Goal: Information Seeking & Learning: Learn about a topic

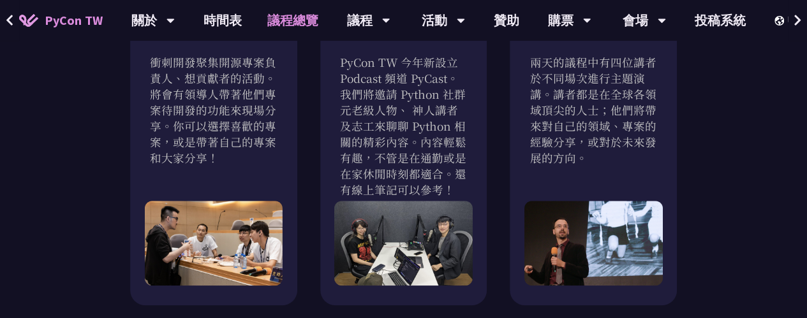
scroll to position [416, 0]
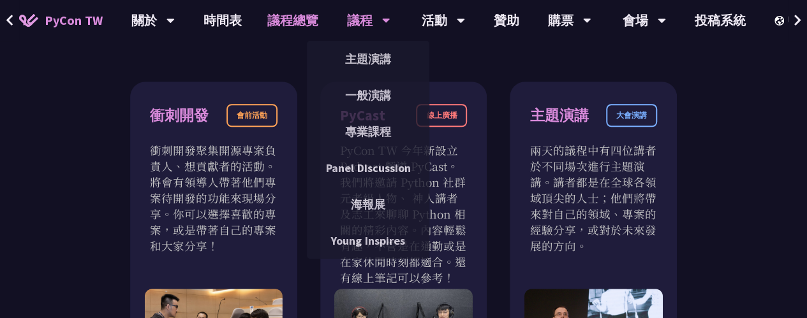
click at [376, 16] on div "議程" at bounding box center [368, 20] width 43 height 41
click at [370, 142] on link "專業課程" at bounding box center [368, 132] width 123 height 30
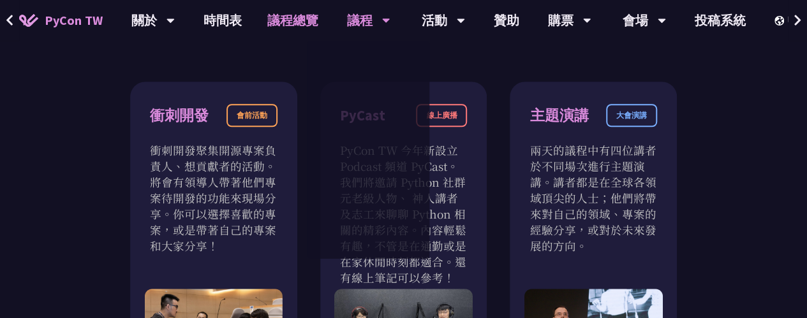
click at [370, 142] on link "專業課程" at bounding box center [368, 132] width 123 height 30
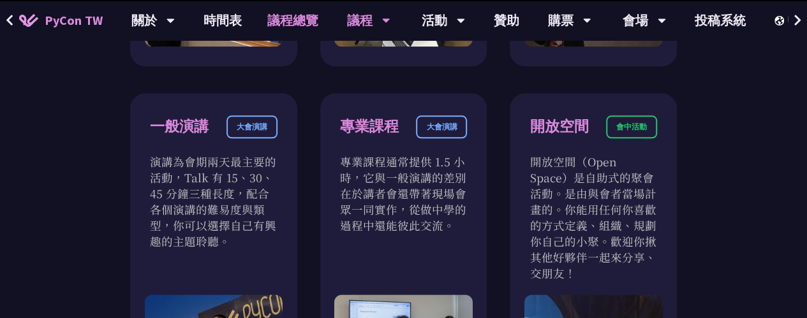
scroll to position [735, 0]
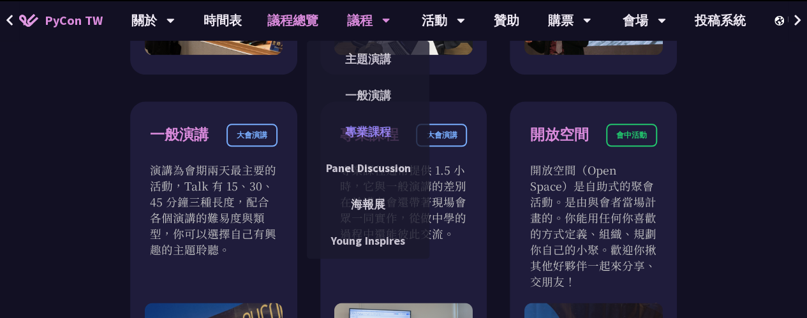
click at [365, 131] on link "專業課程" at bounding box center [368, 132] width 123 height 30
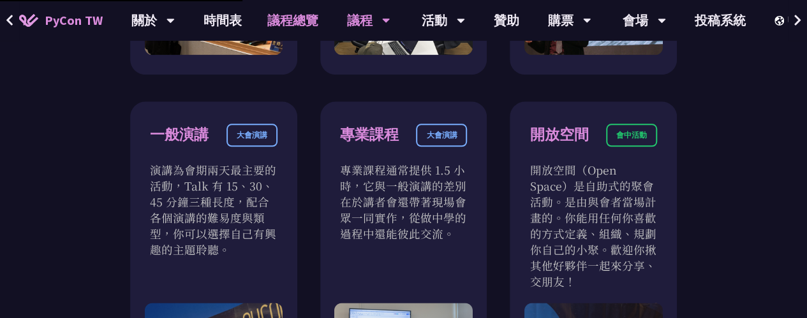
click at [365, 131] on div "專業課程" at bounding box center [369, 135] width 59 height 22
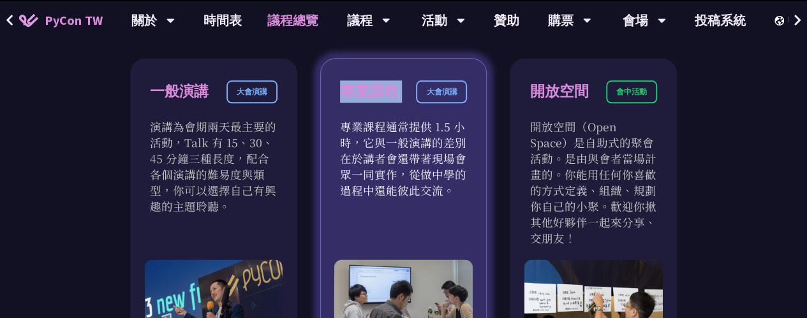
scroll to position [776, 0]
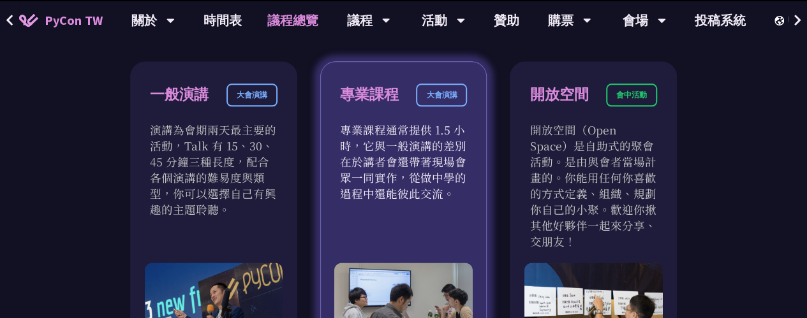
click at [446, 94] on div "大會演講" at bounding box center [441, 95] width 51 height 23
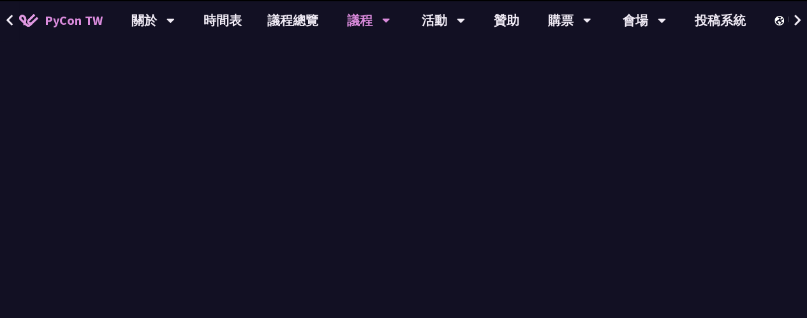
click at [419, 116] on div "議程總覽 年會總共有 3 種形式的演講與 6 種不同性質的交流活動。可以說是非常多元有趣，讓你可以從演講中吸取知識的同時，還能在交流活動中結識許多各方好友。" at bounding box center [403, 255] width 807 height 357
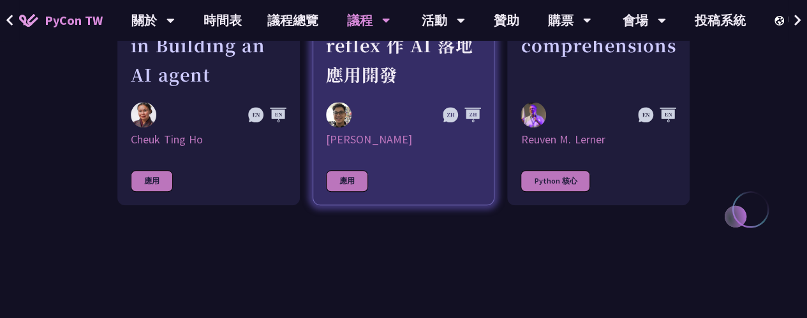
scroll to position [587, 0]
click at [408, 128] on div at bounding box center [380, 116] width 109 height 26
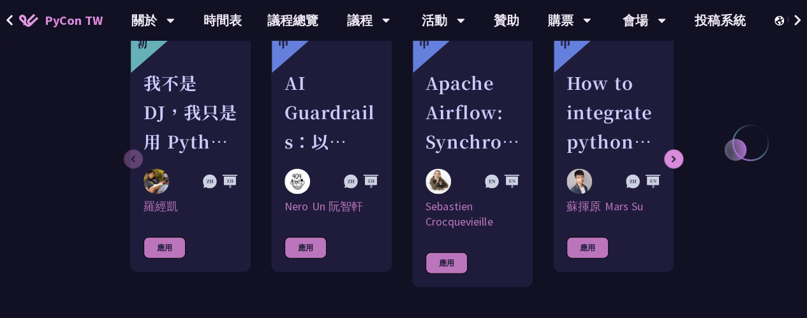
scroll to position [1362, 0]
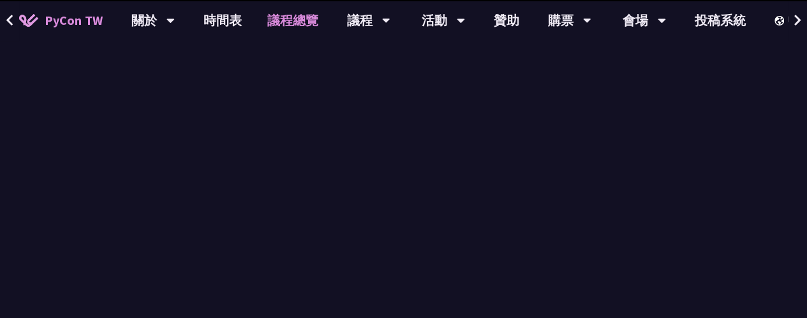
scroll to position [776, 0]
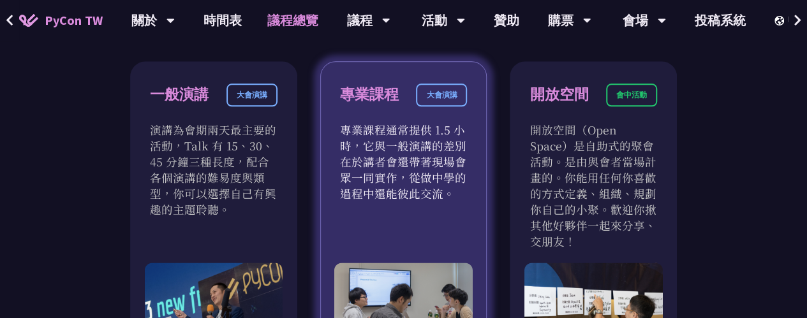
click at [422, 105] on div "大會演講" at bounding box center [441, 95] width 51 height 23
click at [414, 100] on div at bounding box center [414, 100] width 0 height 0
click at [383, 93] on div "專業課程" at bounding box center [369, 95] width 59 height 22
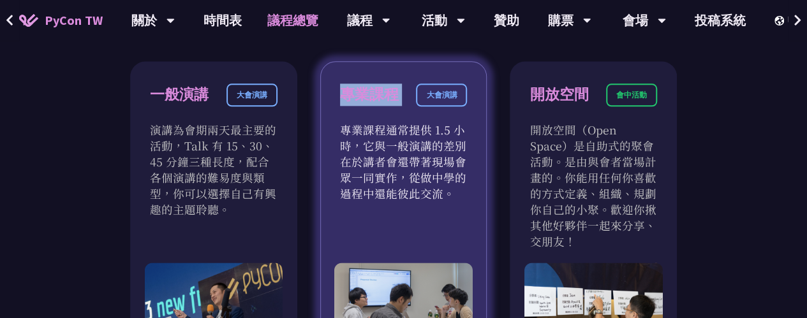
click at [383, 93] on div "專業課程" at bounding box center [369, 95] width 59 height 22
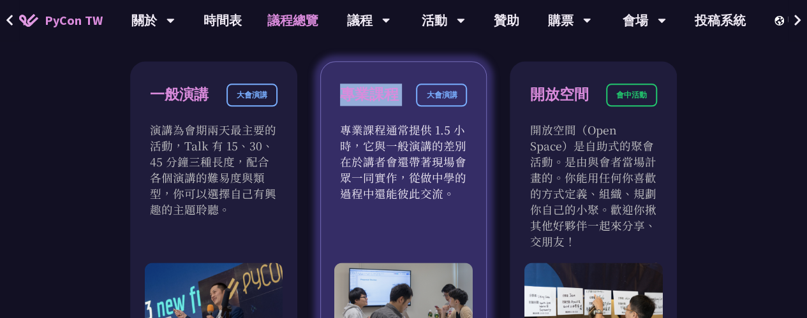
click at [383, 93] on div "專業課程" at bounding box center [369, 95] width 59 height 22
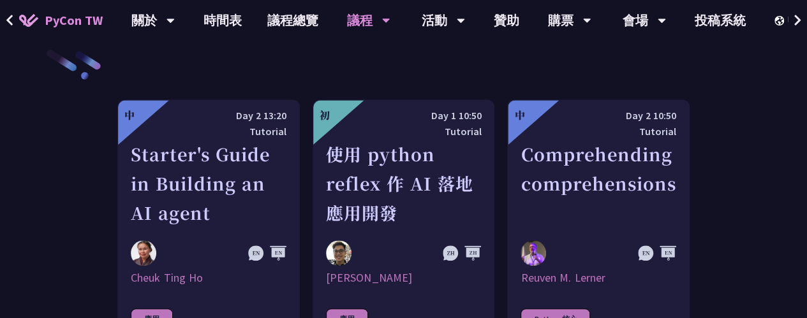
scroll to position [451, 0]
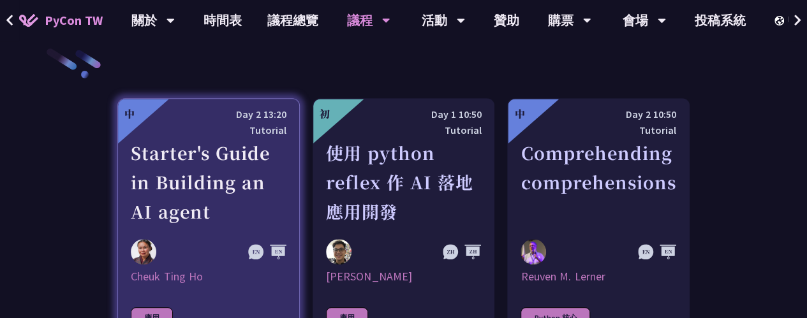
click at [157, 195] on div "Starter's Guide in Building an AI agent" at bounding box center [209, 183] width 156 height 88
click at [199, 180] on div "Starter's Guide in Building an AI agent" at bounding box center [209, 183] width 156 height 88
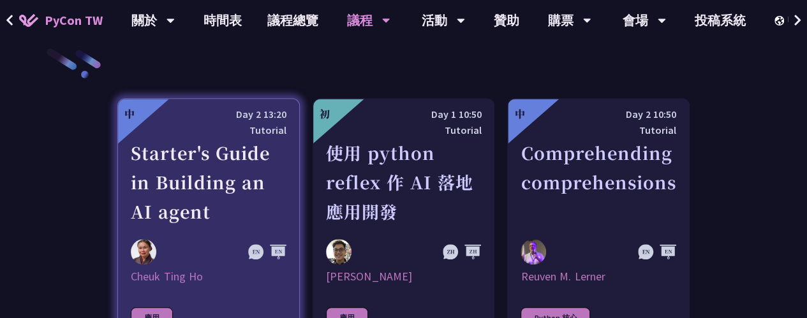
click at [199, 180] on div "Starter's Guide in Building an AI agent" at bounding box center [209, 183] width 156 height 88
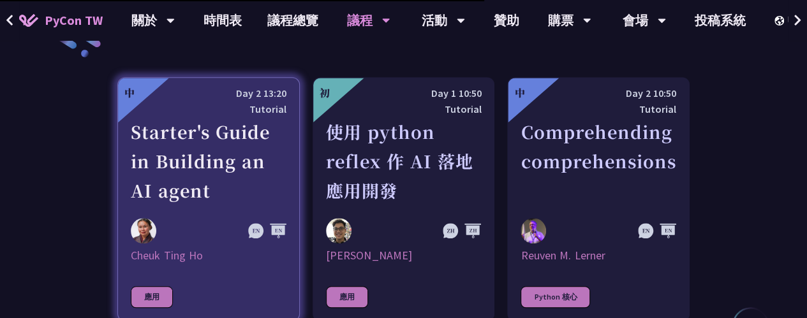
click at [159, 147] on div "Starter's Guide in Building an AI agent" at bounding box center [209, 161] width 156 height 88
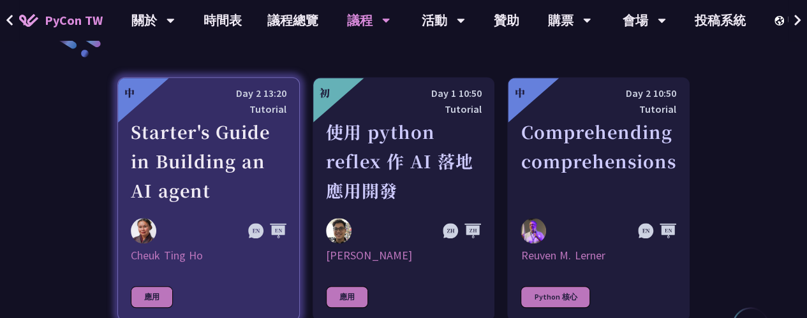
click at [159, 147] on div "Starter's Guide in Building an AI agent" at bounding box center [209, 161] width 156 height 88
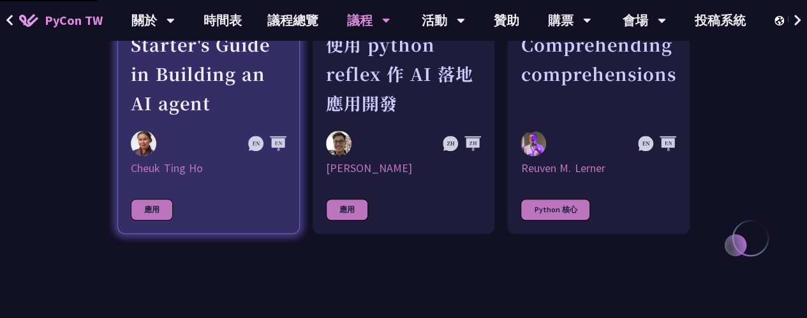
scroll to position [560, 0]
click at [160, 200] on div "應用" at bounding box center [152, 210] width 42 height 22
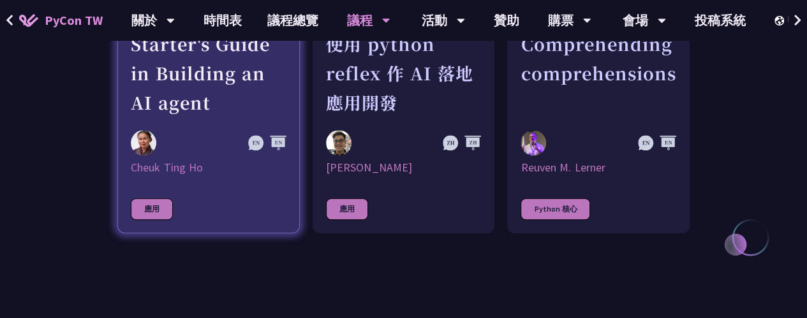
click at [160, 200] on div "應用" at bounding box center [152, 210] width 42 height 22
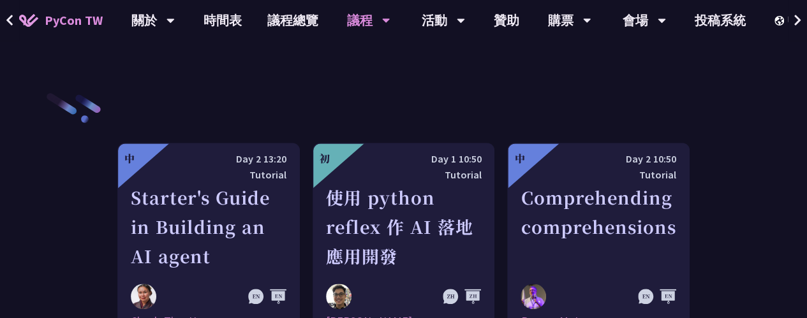
scroll to position [408, 0]
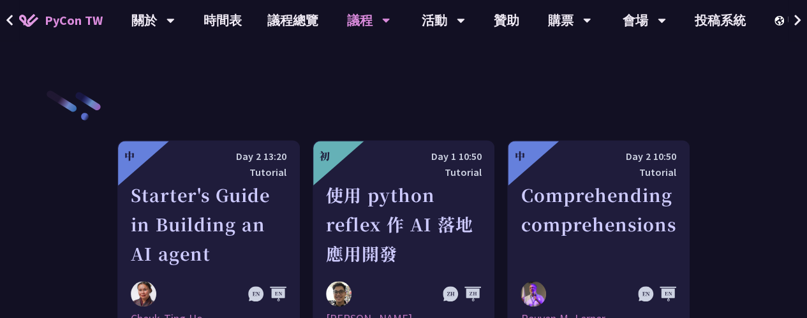
click at [166, 153] on div "Day 2 13:20" at bounding box center [209, 157] width 156 height 16
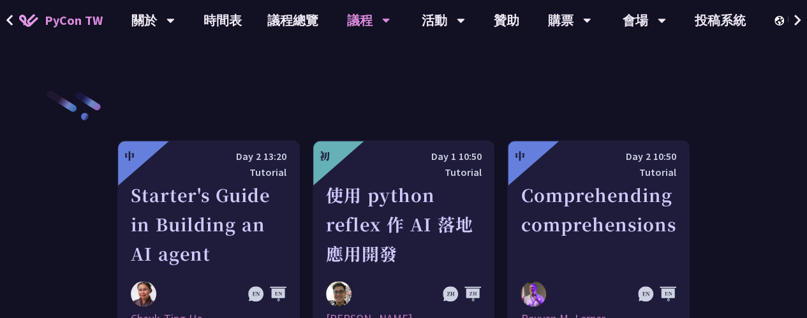
click at [166, 153] on div "Day 2 13:20" at bounding box center [209, 157] width 156 height 16
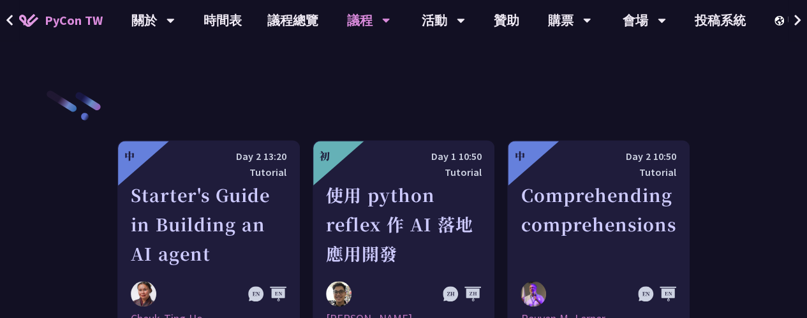
click at [166, 153] on div "Day 2 13:20" at bounding box center [209, 157] width 156 height 16
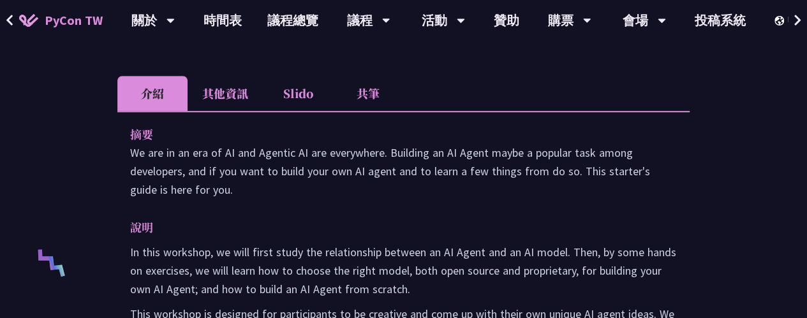
scroll to position [371, 0]
click at [244, 93] on li "其他資訊" at bounding box center [225, 92] width 75 height 35
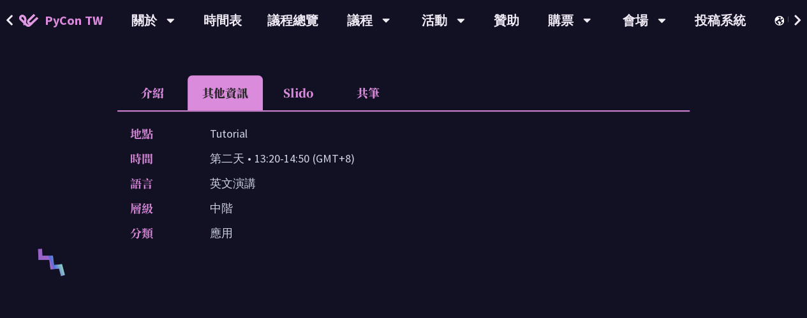
click at [300, 98] on li "Slido" at bounding box center [298, 92] width 70 height 35
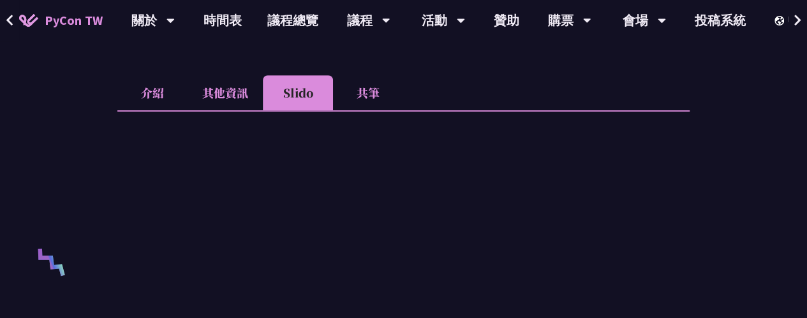
click at [361, 99] on li "共筆" at bounding box center [368, 92] width 70 height 35
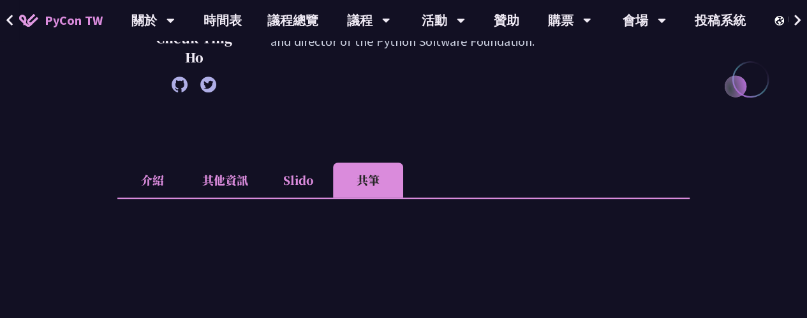
scroll to position [0, 0]
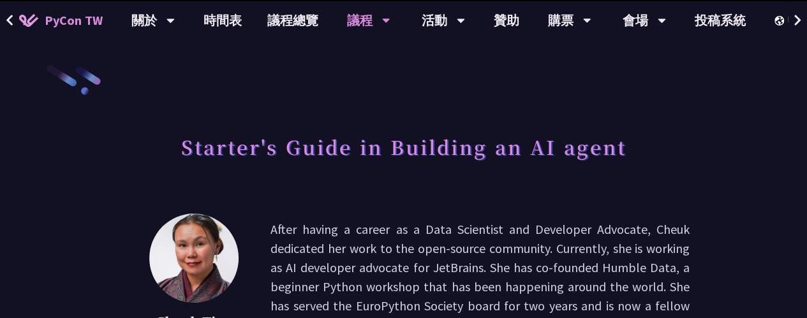
scroll to position [408, 0]
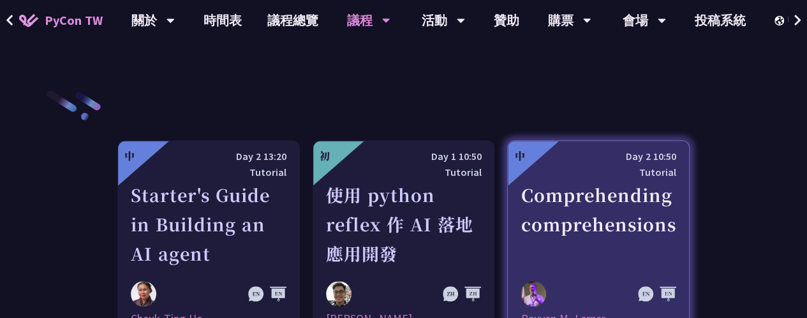
click at [618, 165] on div "Tutorial" at bounding box center [599, 173] width 156 height 16
click at [618, 164] on div "專業課程 專業課程（Tutorial）是 PyCon Taiwan 的一部分，只要有購票都有資格參與；專業課程的時間為 90 分鐘。議程可能隨時更改，請頻繁確…" at bounding box center [403, 84] width 807 height 985
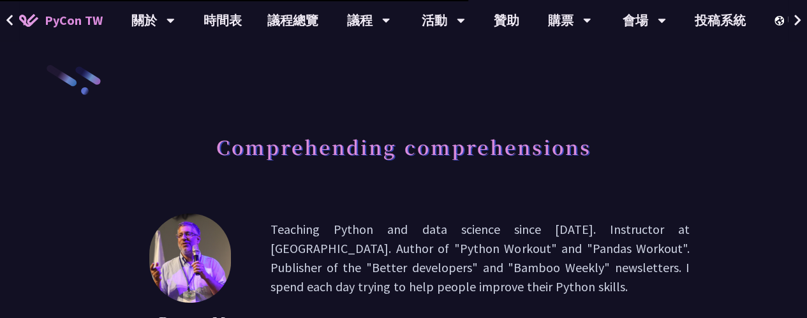
scroll to position [776, 0]
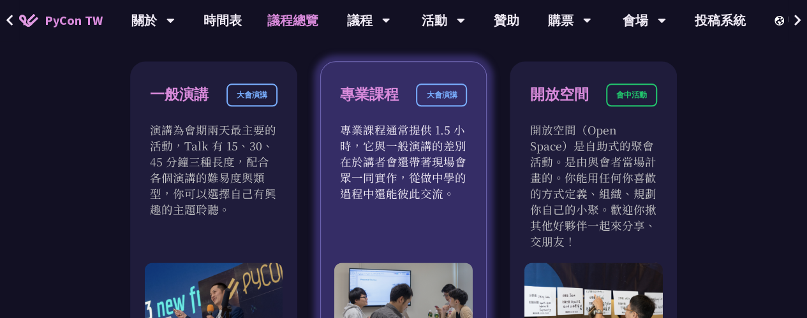
click at [426, 106] on div "專業課程 大會演講" at bounding box center [404, 103] width 128 height 38
click at [418, 100] on div at bounding box center [418, 100] width 0 height 0
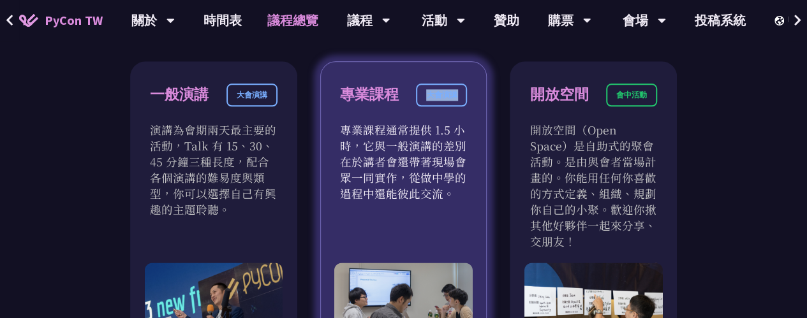
click at [426, 106] on div "專業課程 大會演講" at bounding box center [404, 103] width 128 height 38
click at [418, 100] on div at bounding box center [418, 100] width 0 height 0
click at [374, 95] on div "專業課程" at bounding box center [369, 95] width 59 height 22
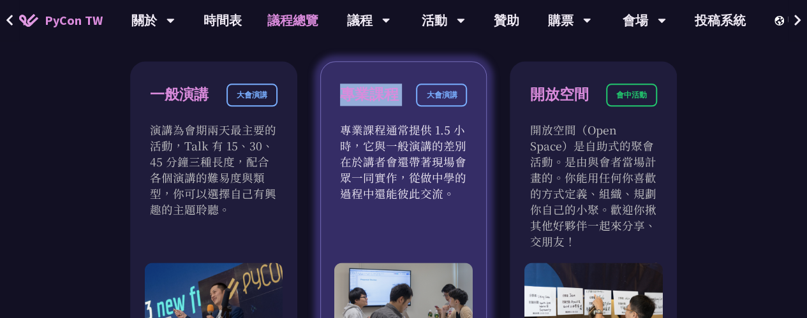
click at [374, 95] on div "專業課程" at bounding box center [369, 95] width 59 height 22
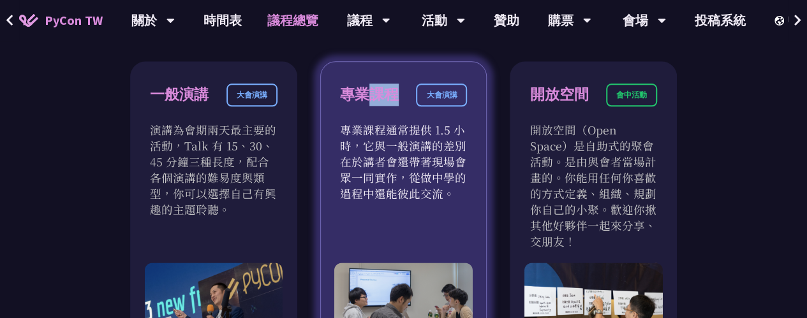
click at [374, 95] on div "專業課程" at bounding box center [369, 95] width 59 height 22
click at [352, 100] on div "專業課程" at bounding box center [369, 95] width 59 height 22
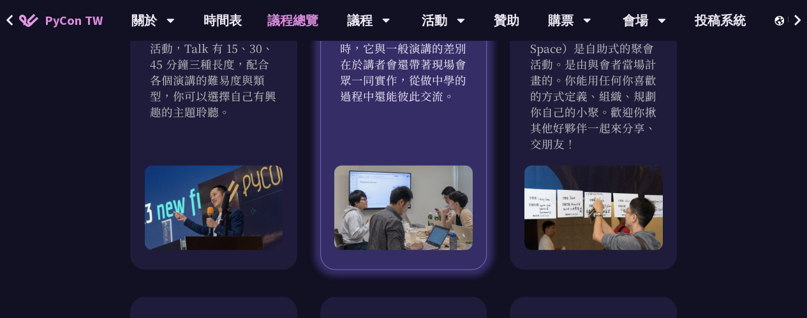
scroll to position [904, 0]
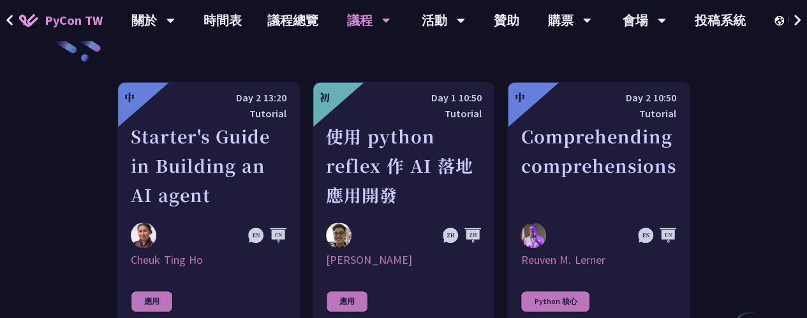
scroll to position [468, 0]
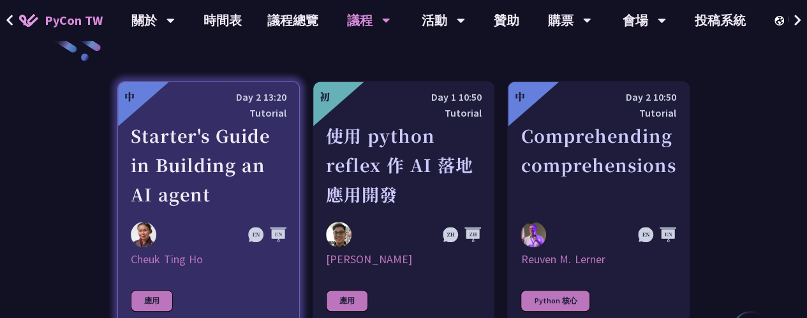
click at [243, 103] on div "Day 2 13:20" at bounding box center [209, 97] width 156 height 16
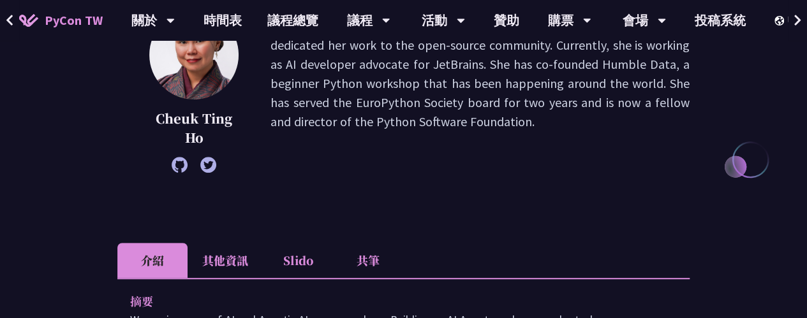
scroll to position [204, 0]
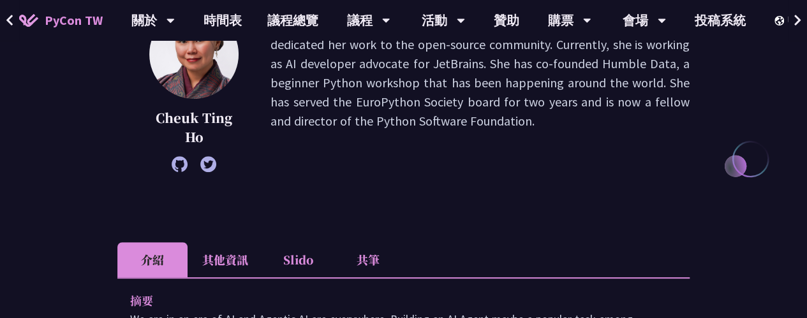
click at [243, 103] on div "Cheuk Ting Ho After having a career as a Data Scientist and Developer Advocate,…" at bounding box center [403, 91] width 573 height 163
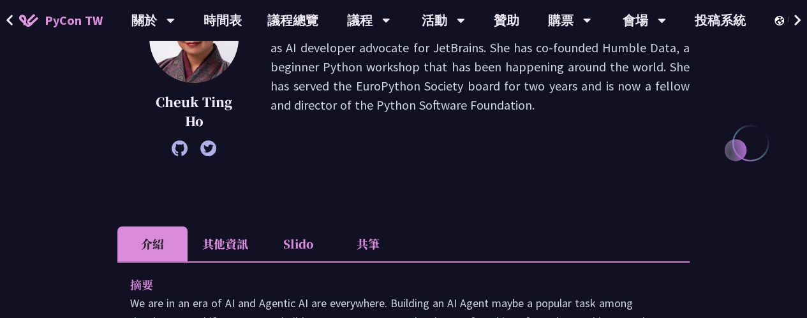
scroll to position [221, 0]
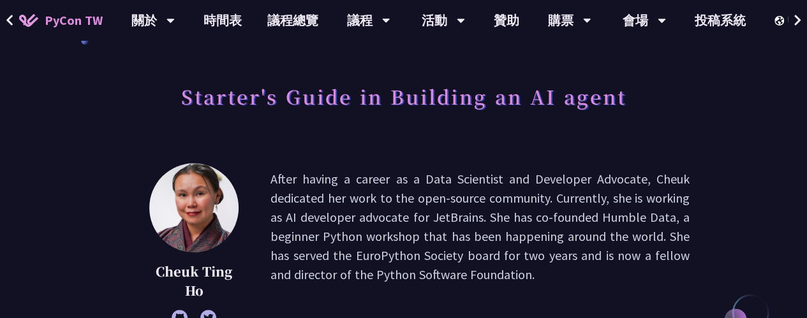
scroll to position [47, 0]
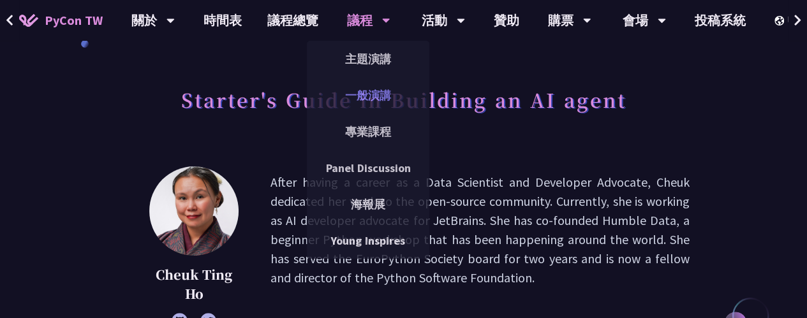
click at [373, 103] on link "一般演講" at bounding box center [368, 95] width 123 height 30
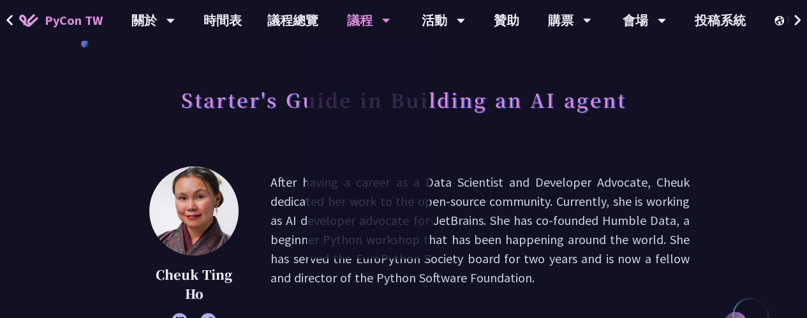
click at [373, 103] on link "一般演講" at bounding box center [368, 95] width 123 height 30
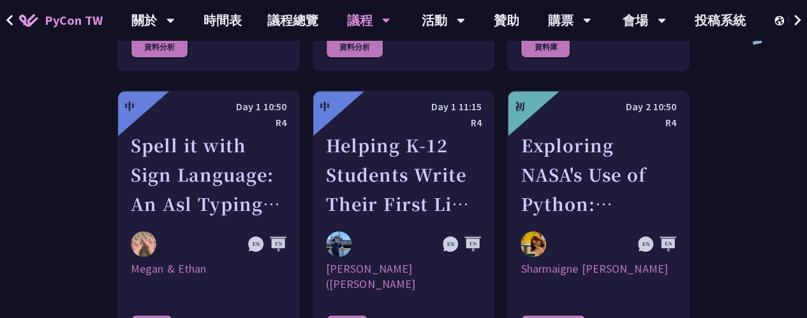
scroll to position [2293, 0]
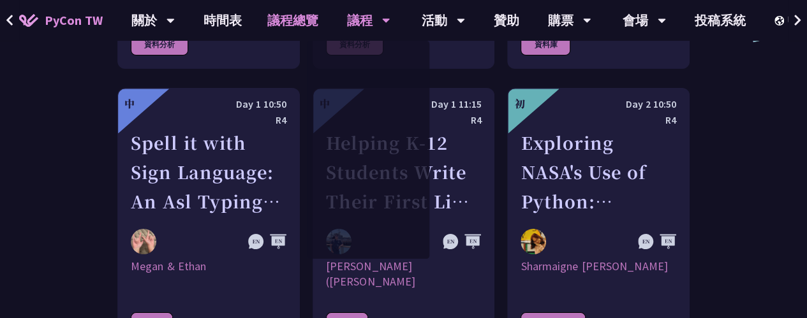
click at [298, 26] on link "議程總覽" at bounding box center [293, 20] width 77 height 41
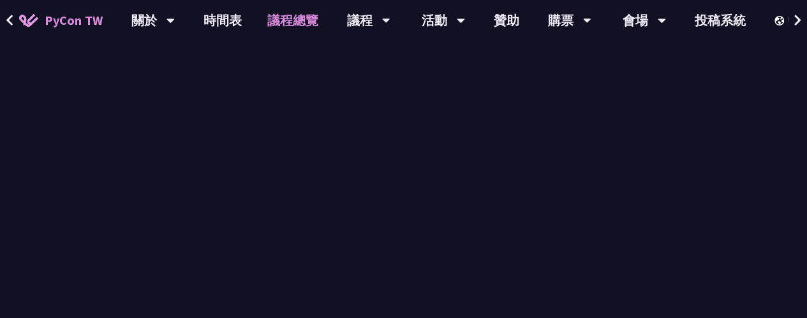
click at [298, 26] on link "議程總覽" at bounding box center [293, 20] width 77 height 41
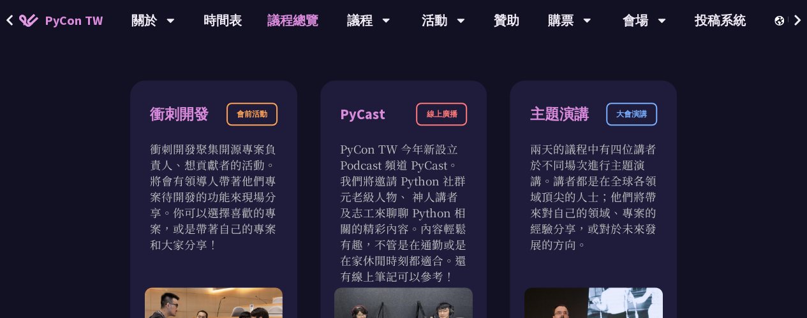
scroll to position [482, 0]
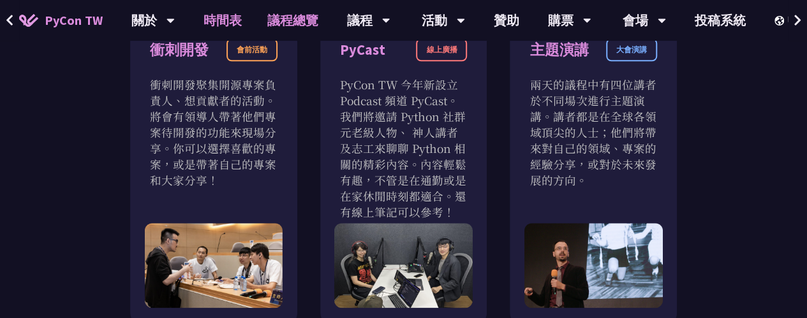
click at [234, 11] on link "時間表" at bounding box center [223, 20] width 64 height 41
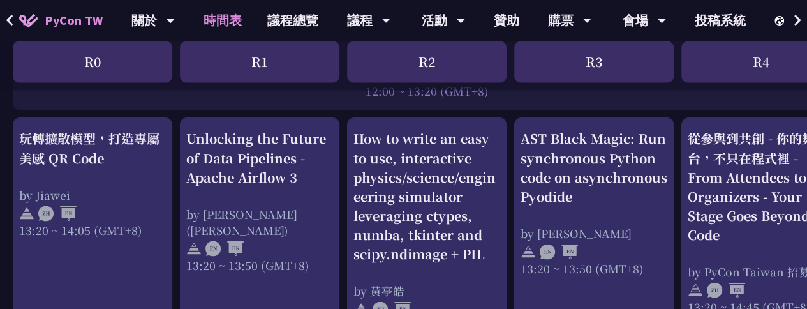
scroll to position [1062, 0]
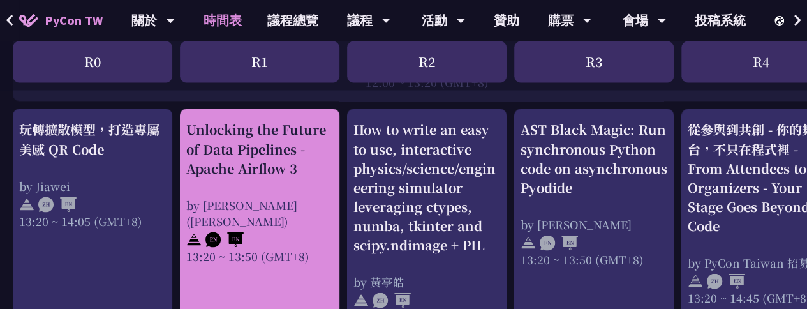
click at [297, 229] on div at bounding box center [259, 238] width 147 height 19
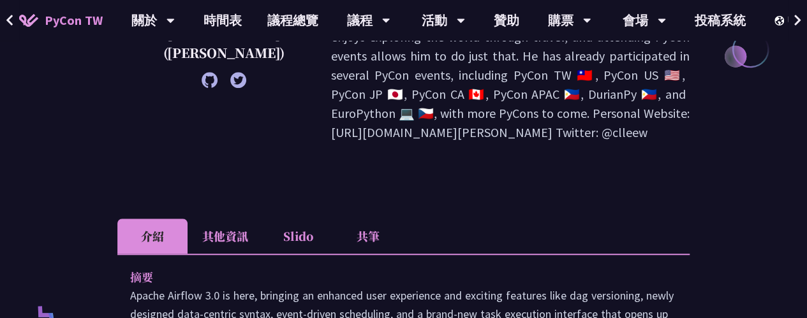
scroll to position [325, 0]
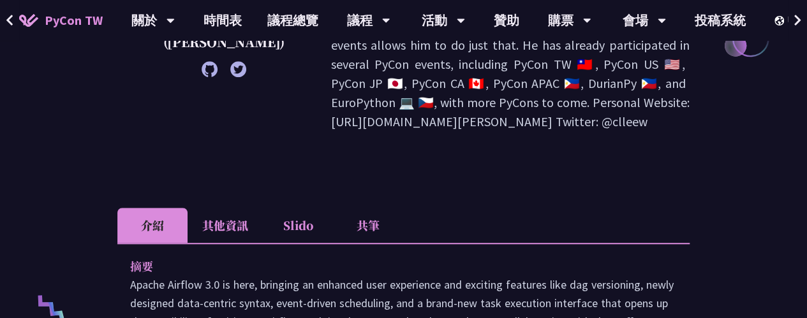
click at [377, 208] on li "共筆" at bounding box center [368, 225] width 70 height 35
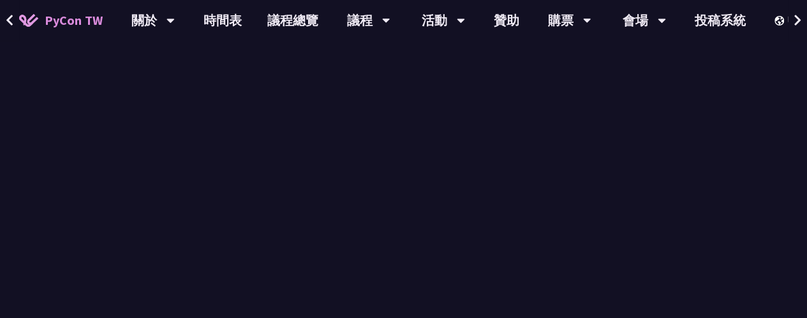
scroll to position [767, 0]
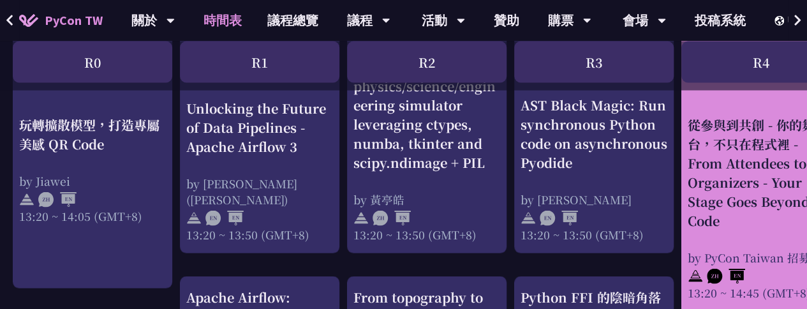
scroll to position [1148, 0]
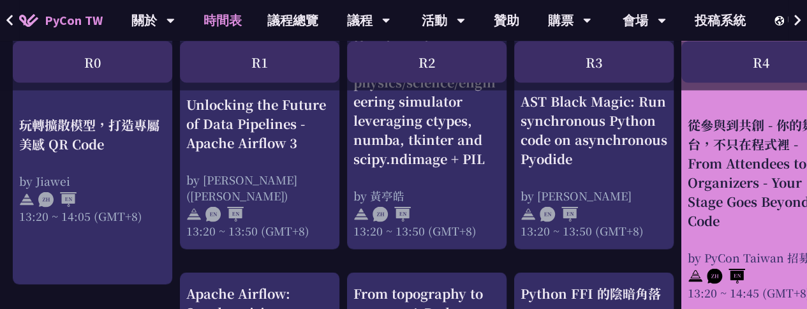
click at [784, 216] on div "從參與到共創 - 你的舞台，不只在程式裡 - From Attendees to Organizers - Your Stage Goes Beyond Co…" at bounding box center [761, 172] width 147 height 115
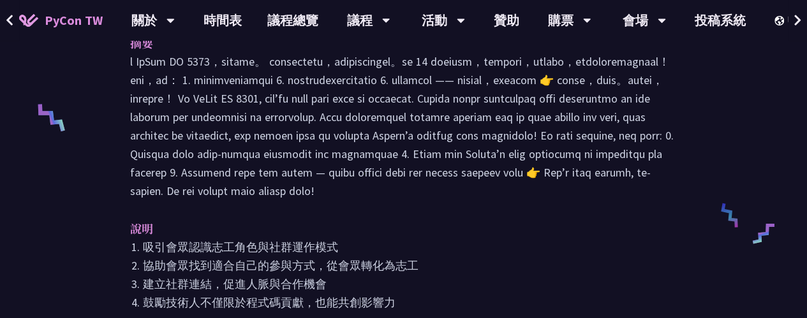
scroll to position [451, 0]
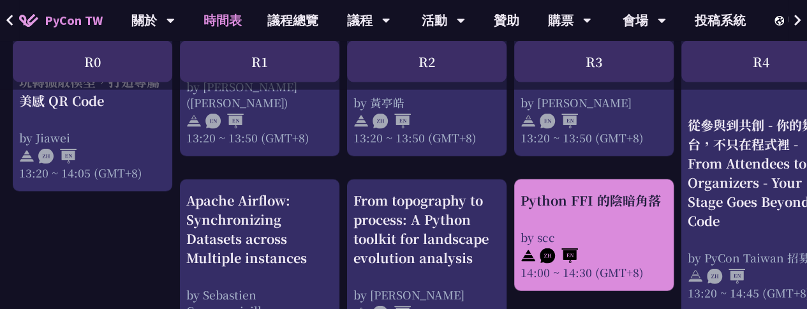
scroll to position [1347, 0]
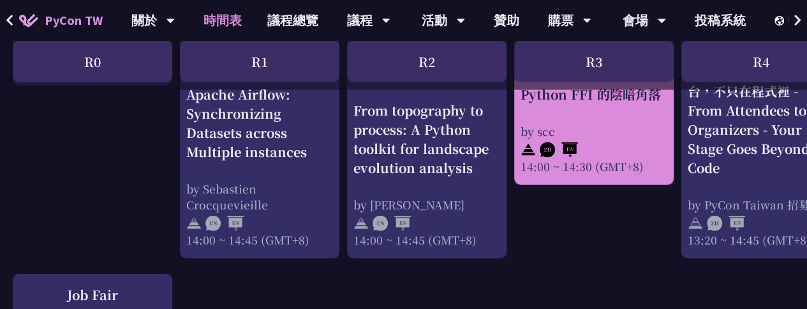
click at [619, 135] on div "by scc" at bounding box center [594, 131] width 147 height 16
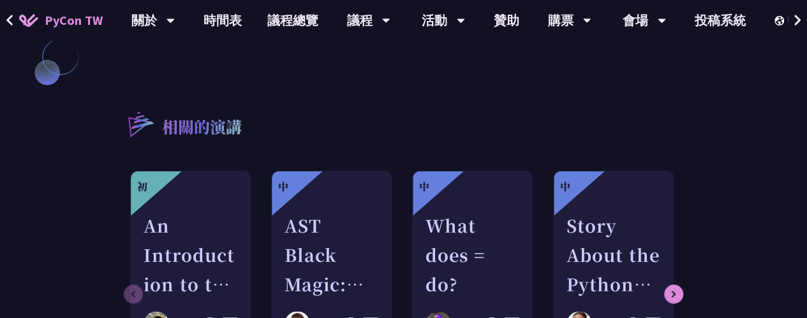
scroll to position [1130, 0]
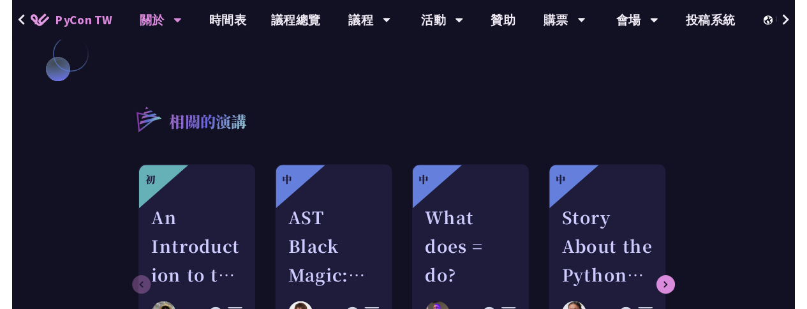
scroll to position [1347, 0]
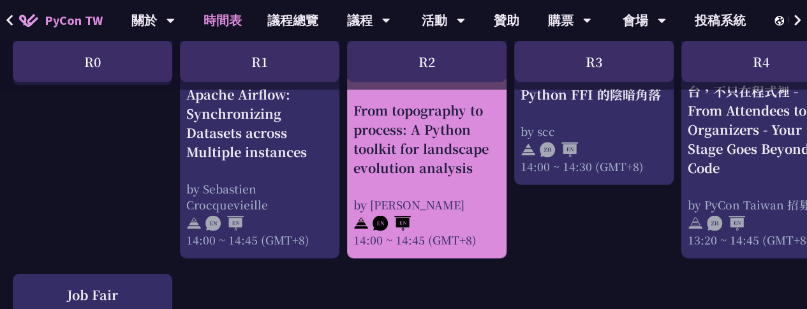
click at [407, 161] on div "From topography to process: A Python toolkit for landscape evolution analysis" at bounding box center [427, 139] width 147 height 77
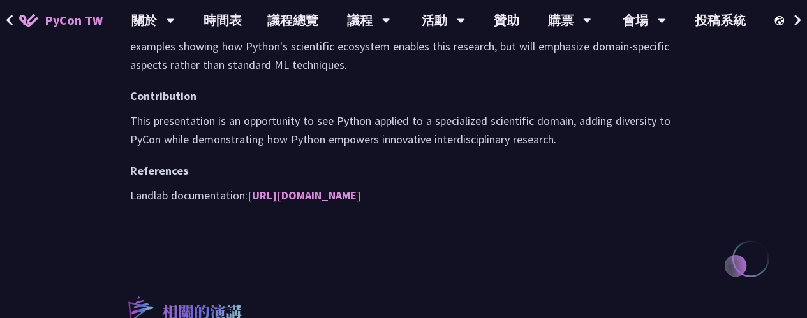
scroll to position [1252, 0]
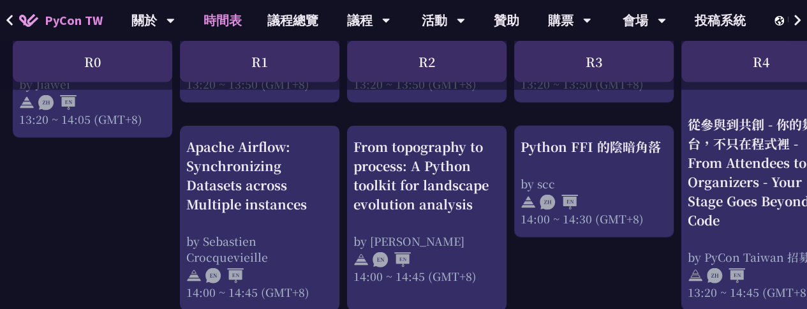
scroll to position [1294, 0]
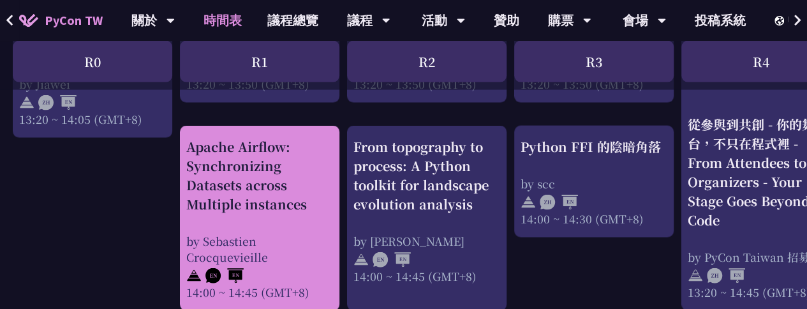
click at [243, 220] on div "Apache Airflow: Synchronizing Datasets across Multiple instances by Sebastien C…" at bounding box center [259, 218] width 147 height 163
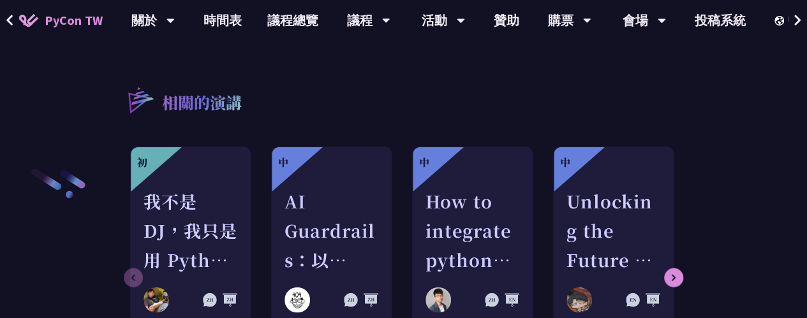
scroll to position [1540, 0]
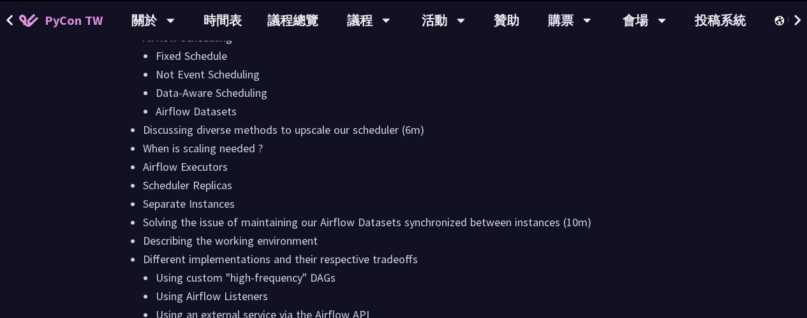
scroll to position [765, 0]
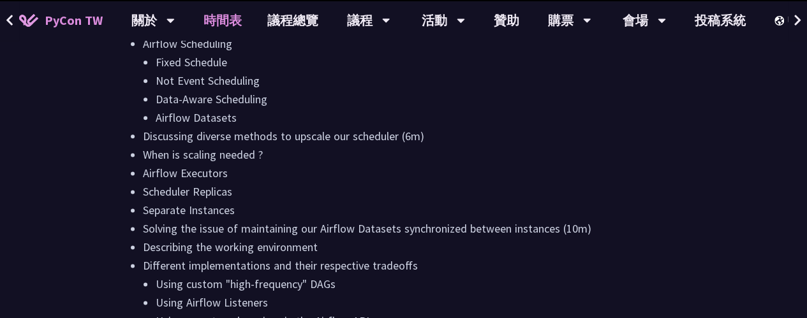
click at [234, 27] on link "時間表" at bounding box center [223, 20] width 64 height 41
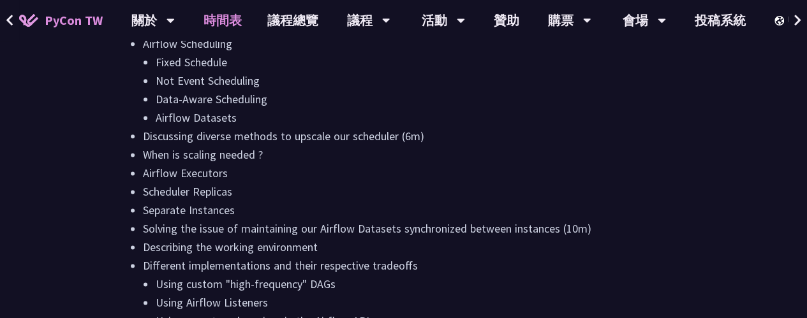
click at [234, 27] on link "時間表" at bounding box center [223, 20] width 64 height 41
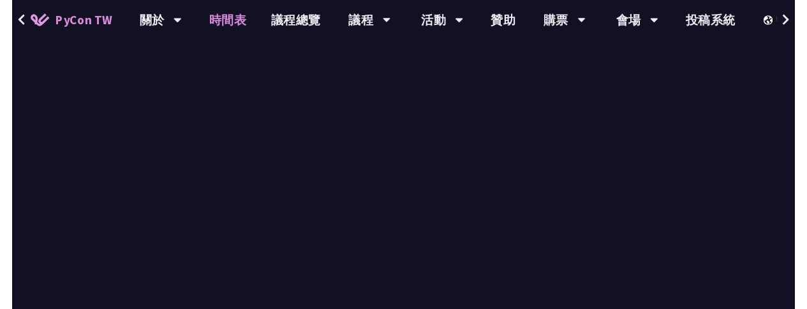
scroll to position [1294, 0]
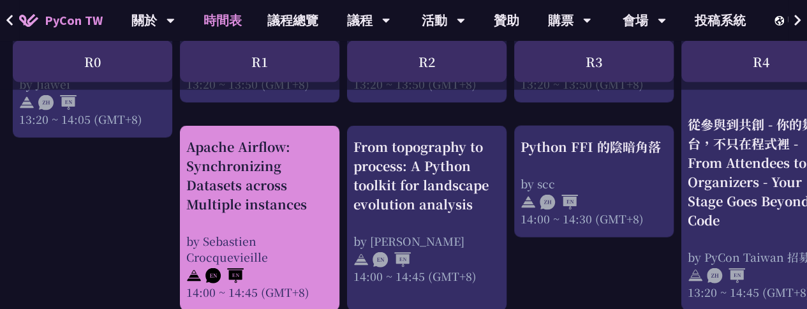
click at [212, 207] on div "Apache Airflow: Synchronizing Datasets across Multiple instances" at bounding box center [259, 175] width 147 height 77
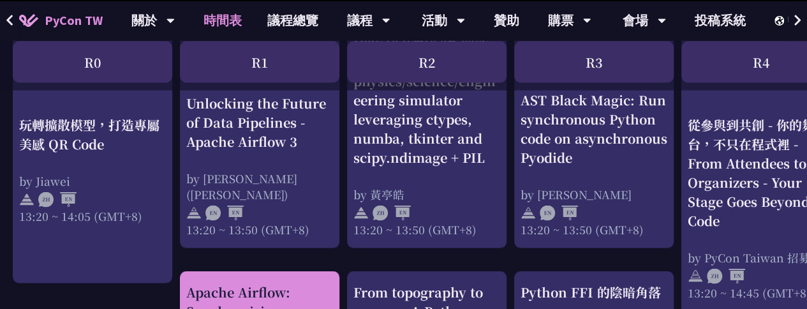
scroll to position [1142, 0]
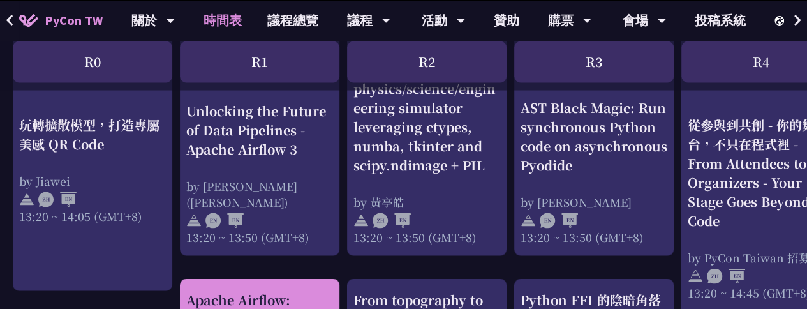
click at [211, 119] on div "Unlocking the Future of Data Pipelines - Apache Airflow 3" at bounding box center [259, 129] width 147 height 57
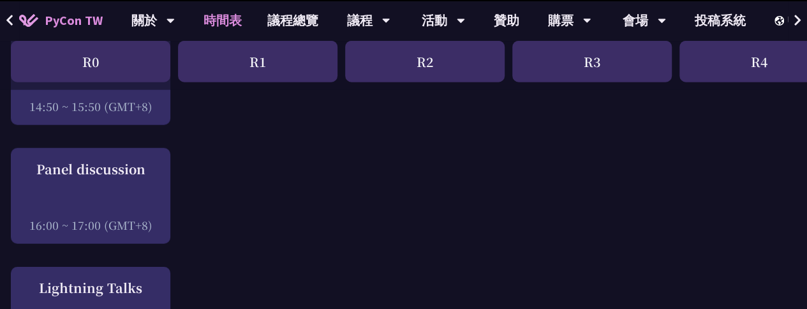
scroll to position [1685, 0]
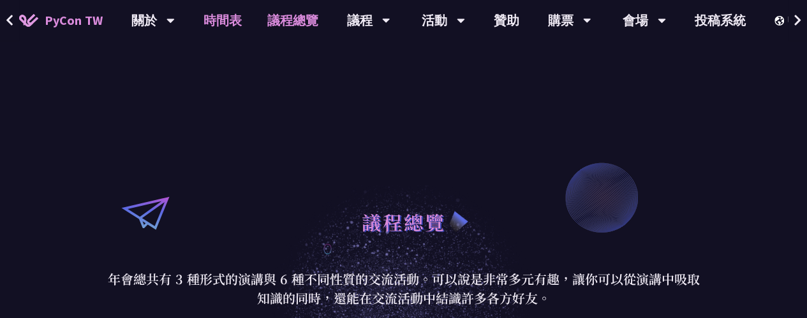
click at [228, 21] on link "時間表" at bounding box center [223, 20] width 64 height 41
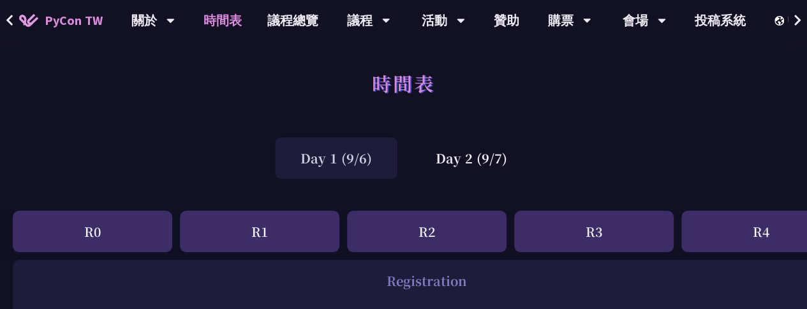
click at [25, 64] on div "時間表" at bounding box center [403, 97] width 807 height 67
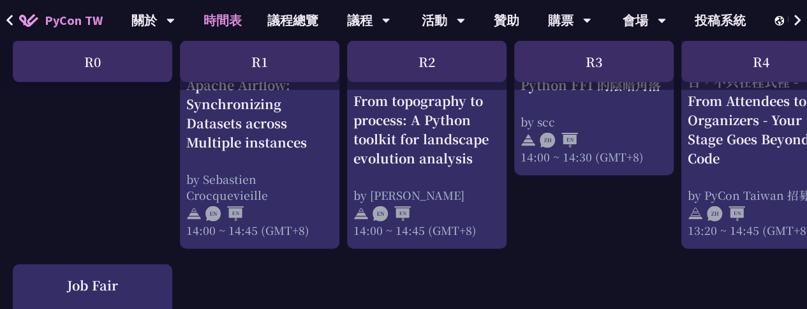
scroll to position [1366, 0]
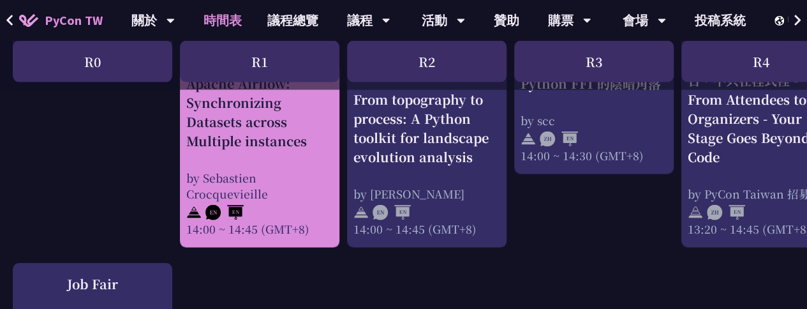
click at [261, 121] on div "Apache Airflow: Synchronizing Datasets across Multiple instances" at bounding box center [259, 112] width 147 height 77
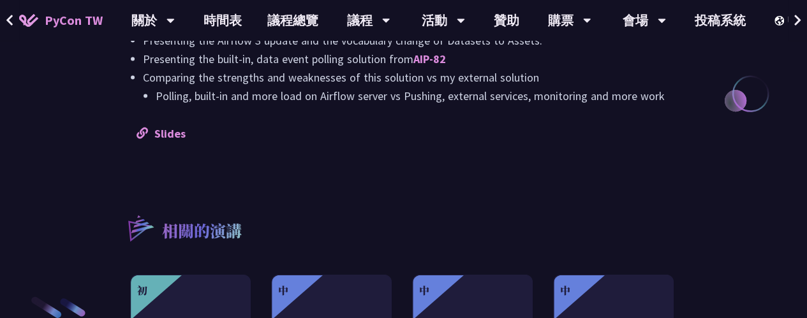
scroll to position [1404, 0]
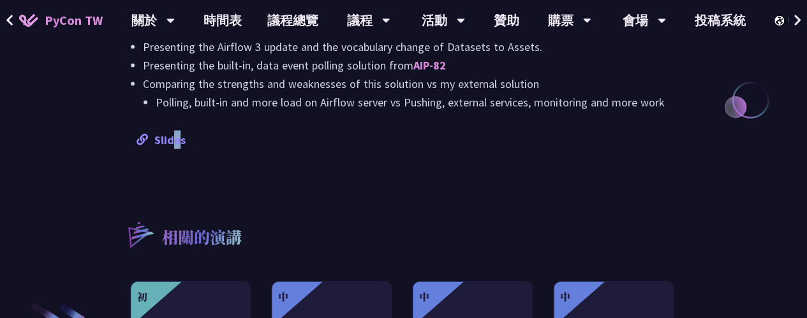
click at [177, 144] on link "Slides" at bounding box center [161, 140] width 49 height 15
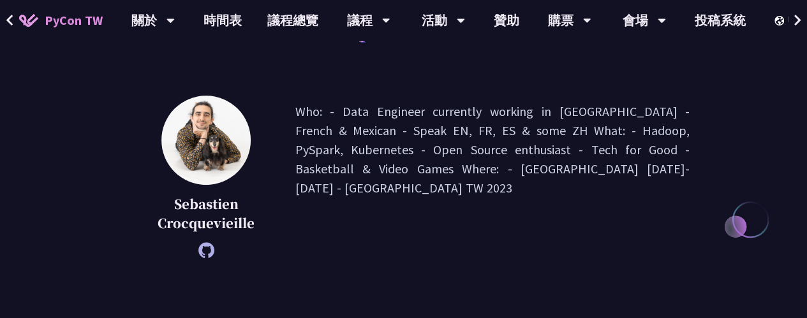
scroll to position [0, 0]
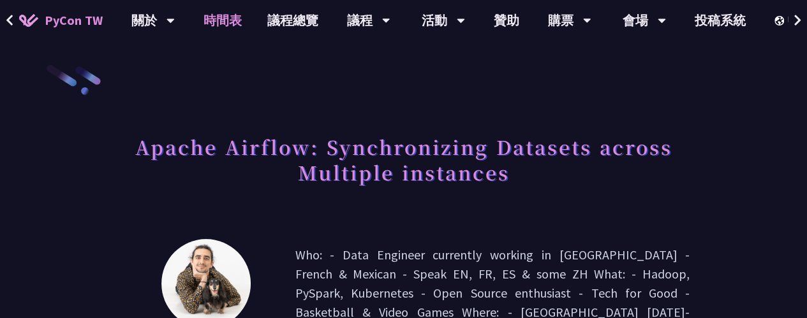
click at [221, 28] on link "時間表" at bounding box center [223, 20] width 64 height 41
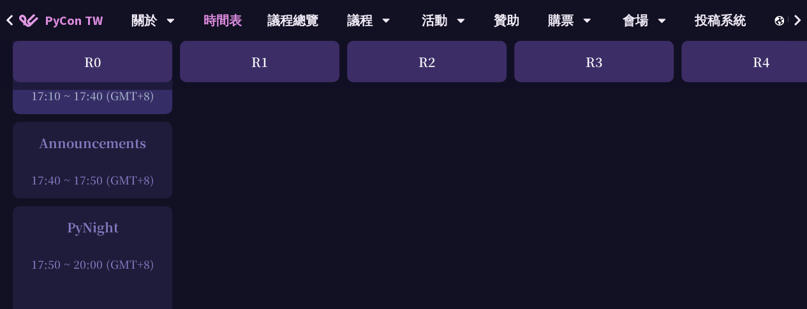
scroll to position [1850, 0]
click at [96, 185] on div "Announcements 17:40 ~ 17:50 (GMT+8)" at bounding box center [93, 158] width 160 height 77
click at [97, 131] on div "Announcements" at bounding box center [92, 140] width 147 height 19
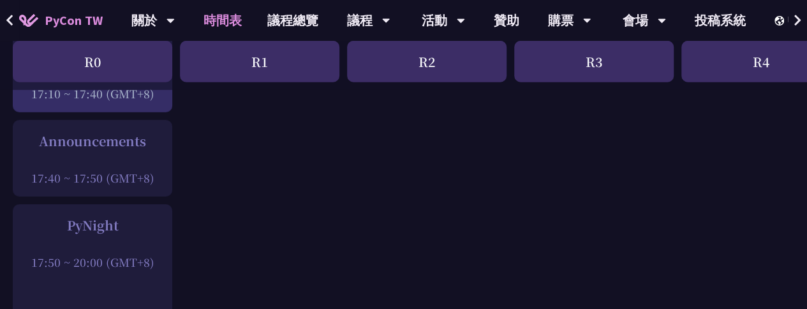
click at [97, 131] on div "Announcements" at bounding box center [92, 140] width 147 height 19
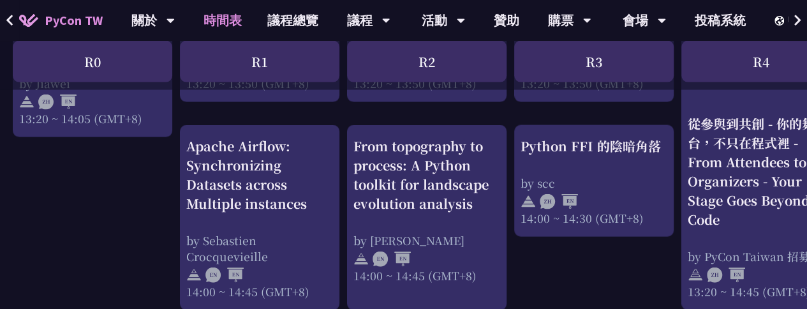
scroll to position [1320, 0]
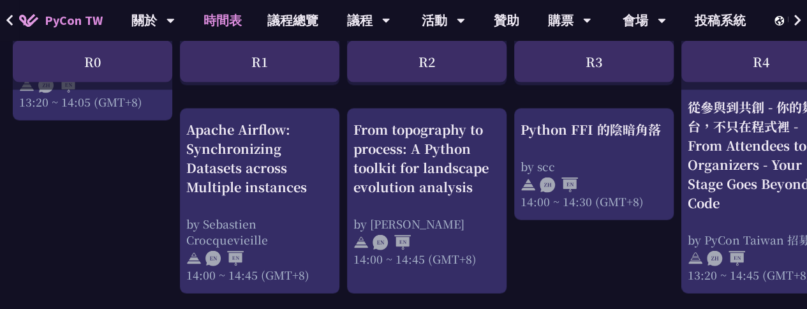
click at [251, 221] on div "by Sebastien Crocquevieille" at bounding box center [259, 232] width 147 height 32
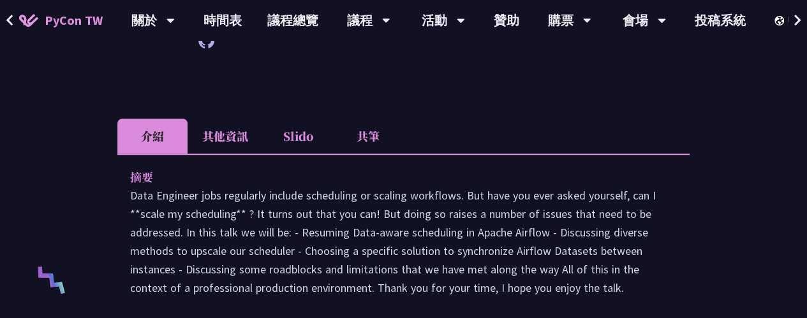
scroll to position [352, 0]
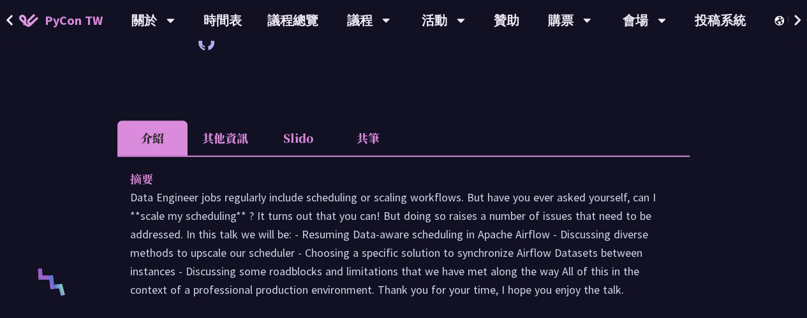
click at [365, 135] on li "共筆" at bounding box center [368, 138] width 70 height 35
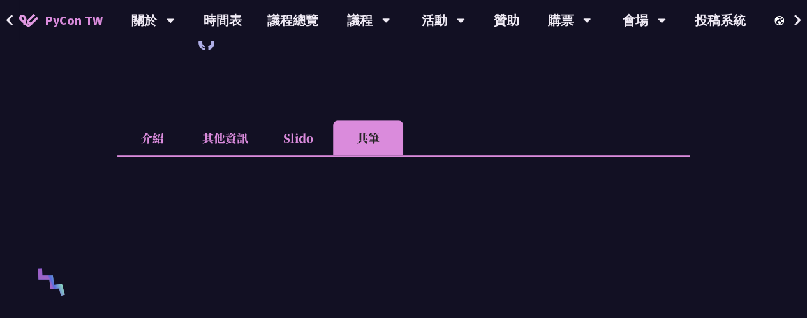
click at [365, 135] on li "共筆" at bounding box center [368, 138] width 70 height 35
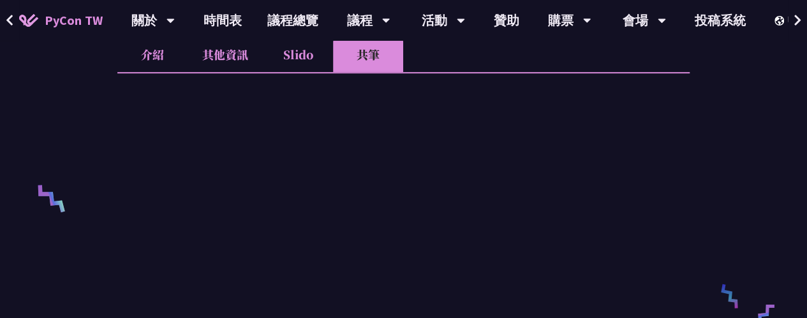
scroll to position [401, 0]
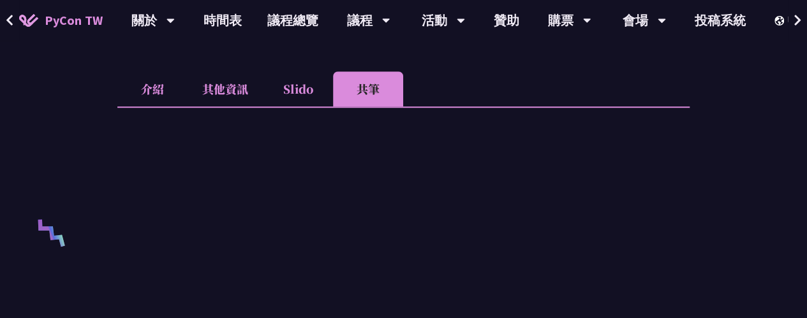
click at [379, 87] on li "共筆" at bounding box center [368, 88] width 70 height 35
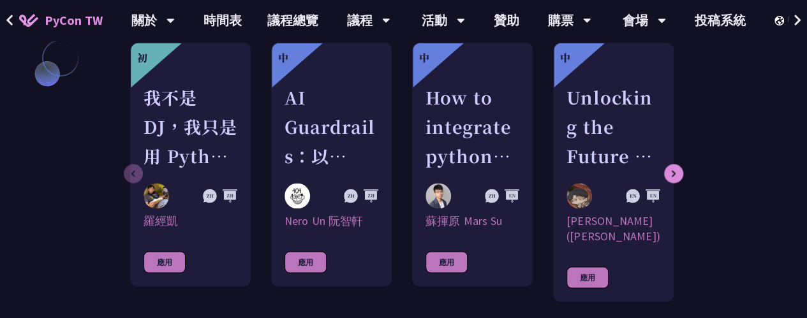
scroll to position [1136, 0]
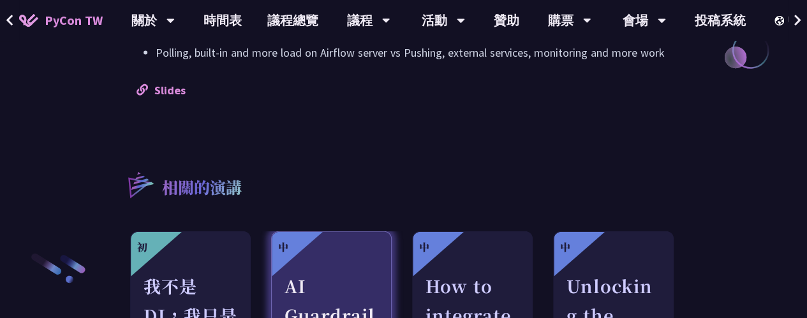
scroll to position [1542, 0]
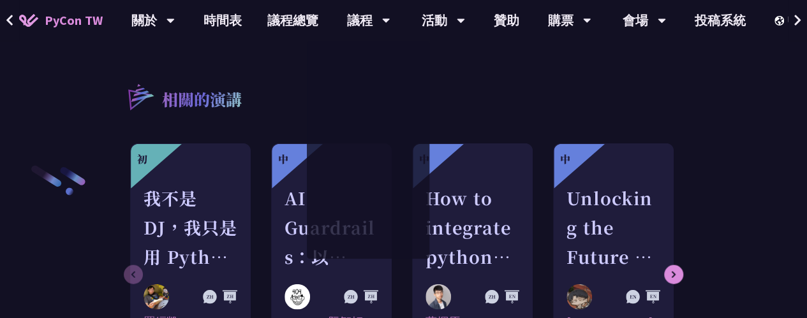
click at [278, 62] on div "相關的演講 初 我不是 DJ，我只是用 Python 做了一個會聽歌的工具 羅經凱 應用 中 AI Guardrails：以 Python 構建企業級 LLM…" at bounding box center [403, 207] width 573 height 315
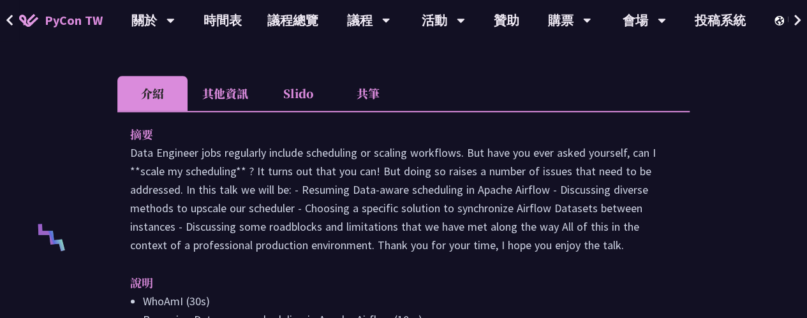
scroll to position [394, 0]
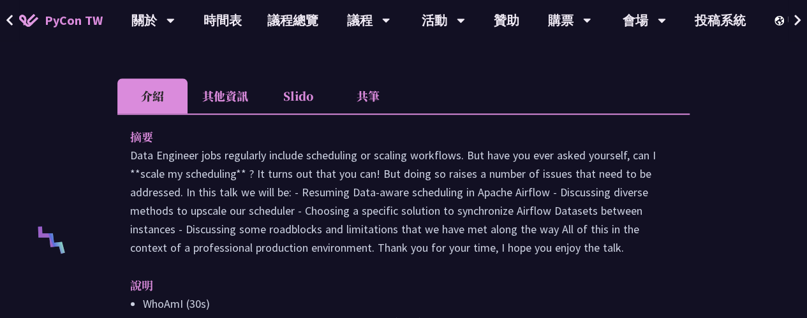
click at [367, 95] on li "共筆" at bounding box center [368, 96] width 70 height 35
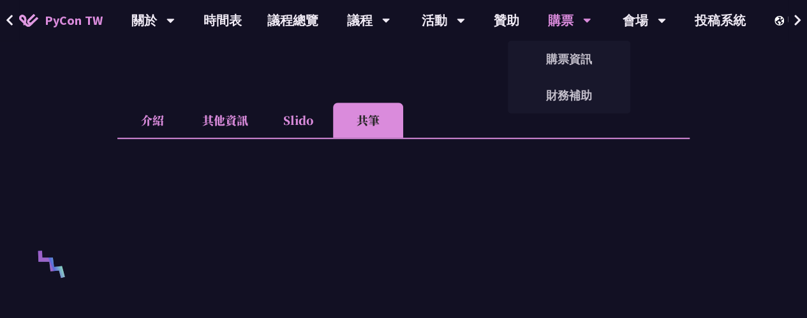
scroll to position [326, 0]
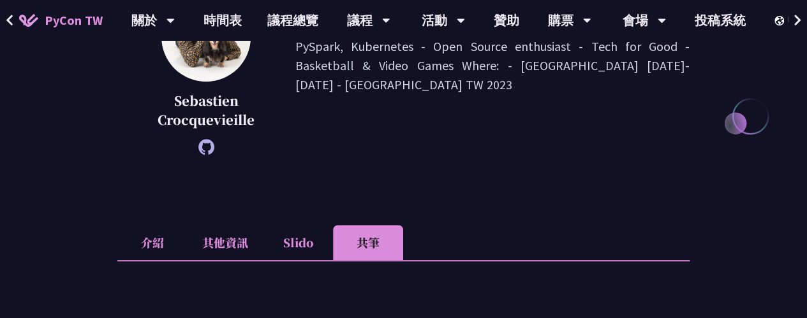
scroll to position [209, 0]
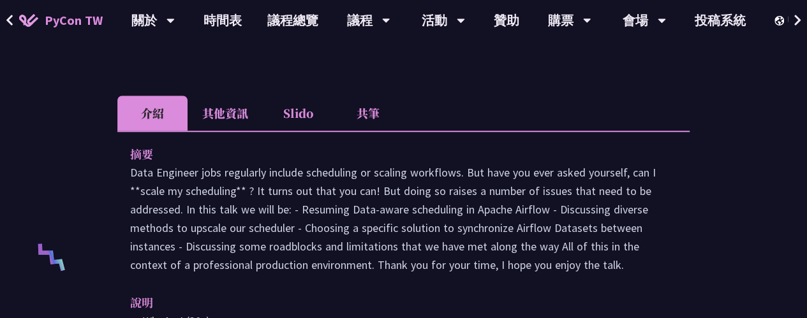
scroll to position [377, 0]
click at [373, 108] on li "共筆" at bounding box center [368, 112] width 70 height 35
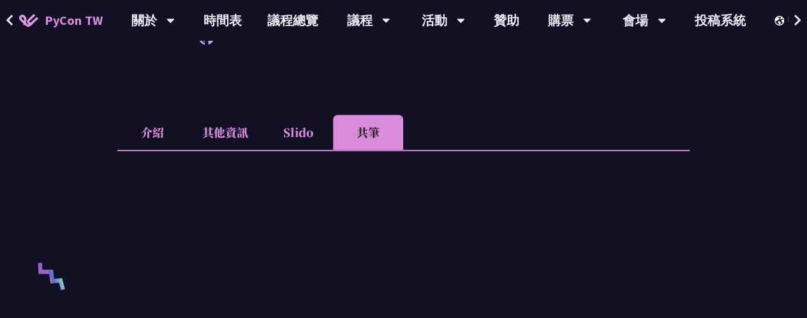
scroll to position [393, 0]
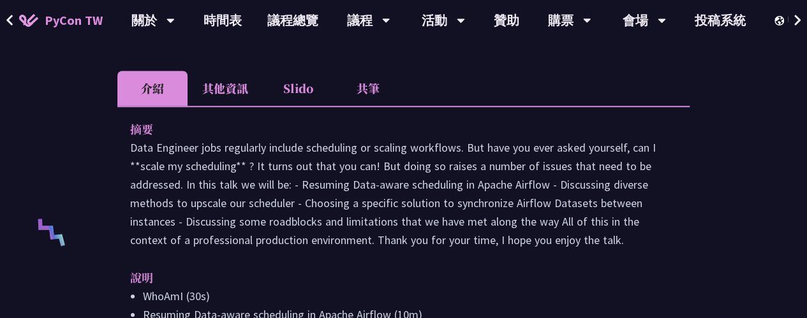
scroll to position [405, 0]
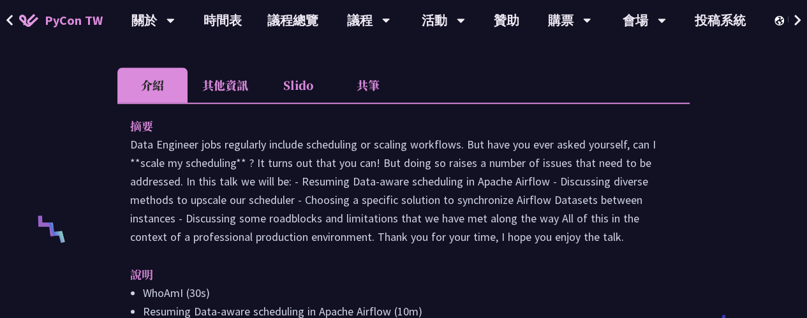
click at [373, 90] on li "共筆" at bounding box center [368, 85] width 70 height 35
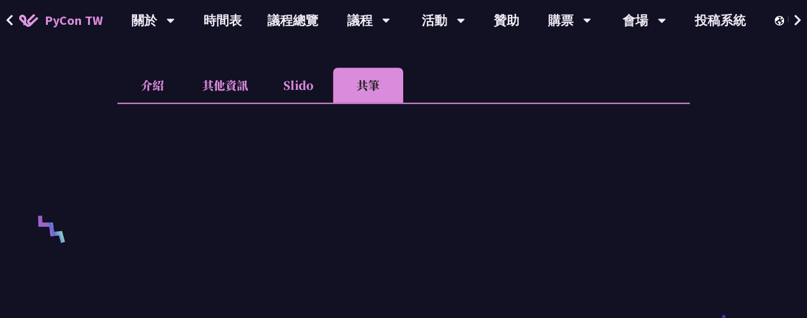
click at [373, 90] on li "共筆" at bounding box center [368, 85] width 70 height 35
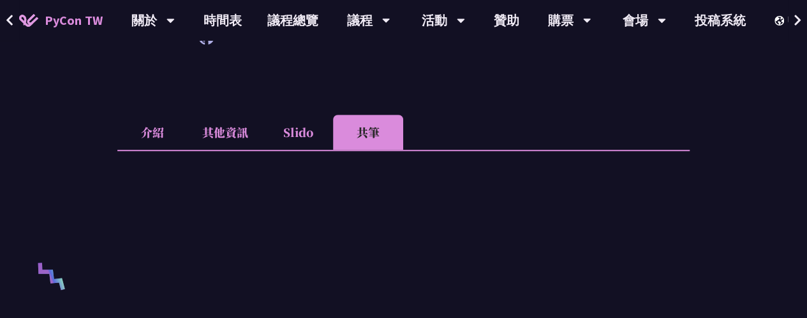
scroll to position [384, 0]
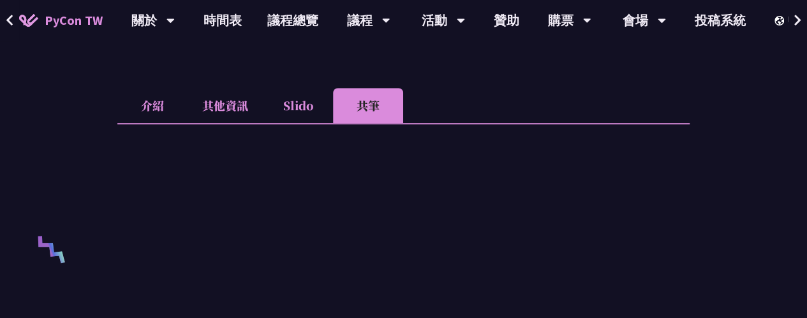
click at [375, 116] on li "共筆" at bounding box center [368, 105] width 70 height 35
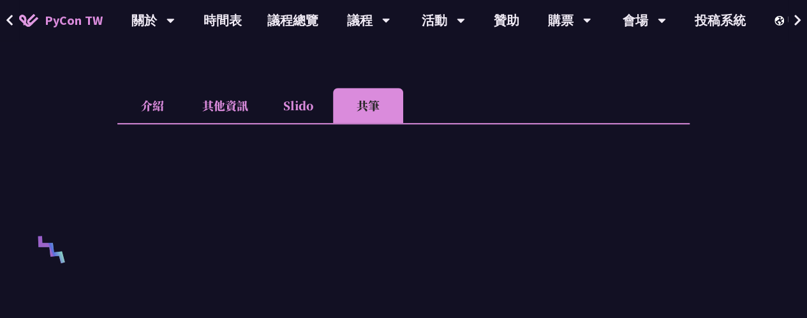
click at [375, 116] on li "共筆" at bounding box center [368, 105] width 70 height 35
